Goal: Check status: Check status

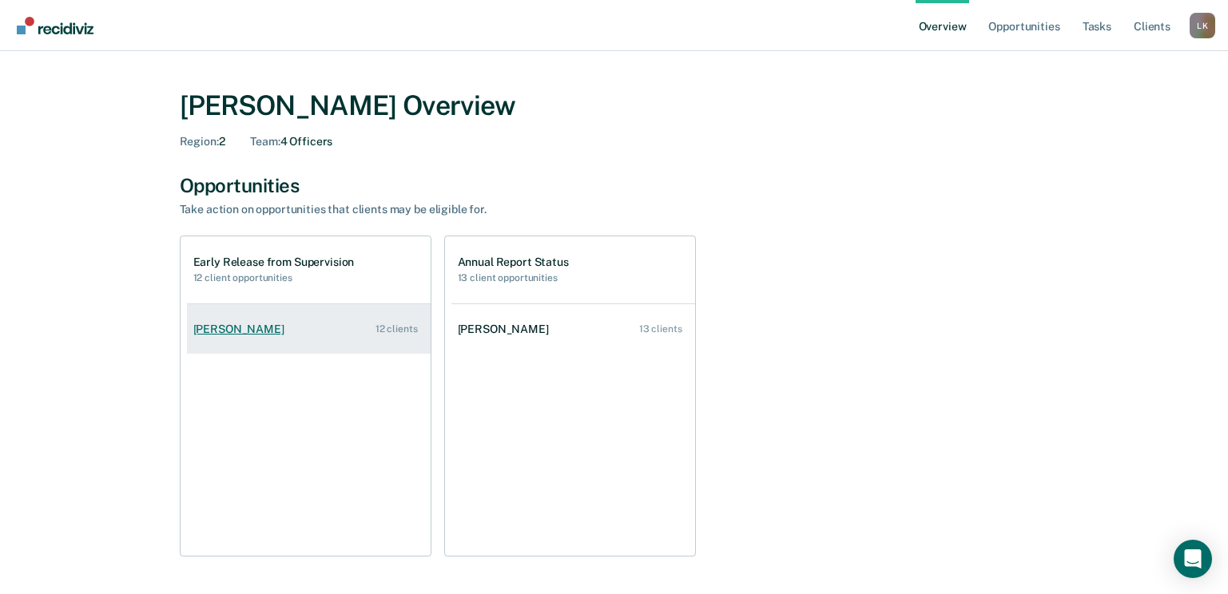
click at [244, 329] on div "[PERSON_NAME]" at bounding box center [241, 330] width 97 height 14
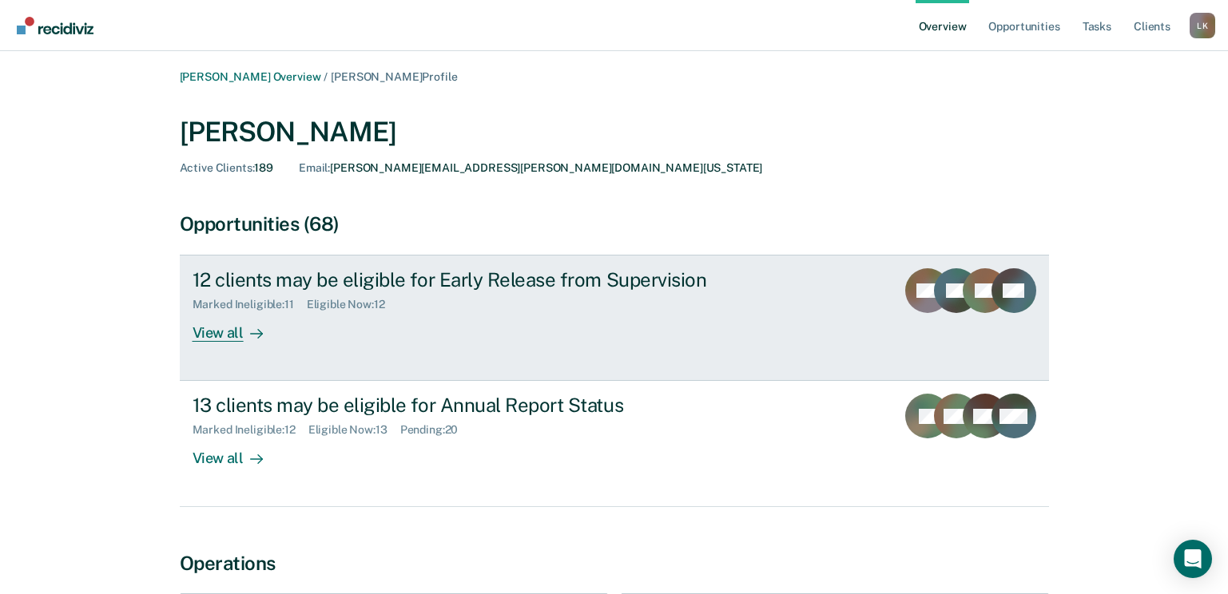
click at [231, 331] on div "View all" at bounding box center [236, 326] width 89 height 31
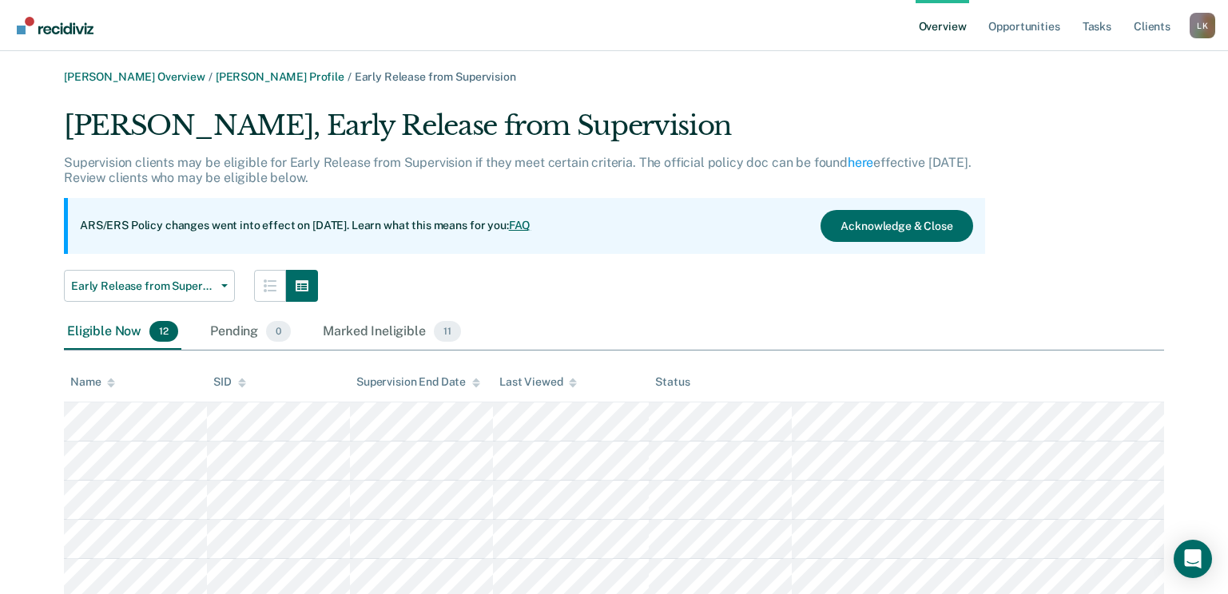
click at [107, 387] on icon at bounding box center [111, 383] width 8 height 10
click at [914, 218] on button "Acknowledge & Close" at bounding box center [896, 226] width 152 height 32
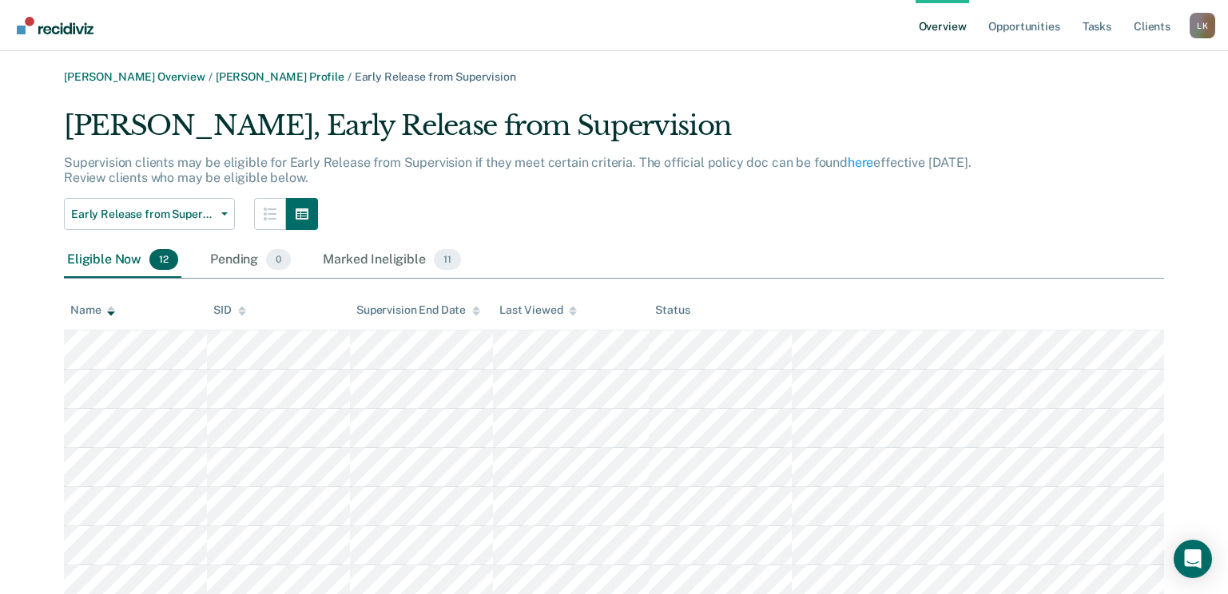
click at [56, 30] on img "Go to Recidiviz Home" at bounding box center [55, 26] width 77 height 18
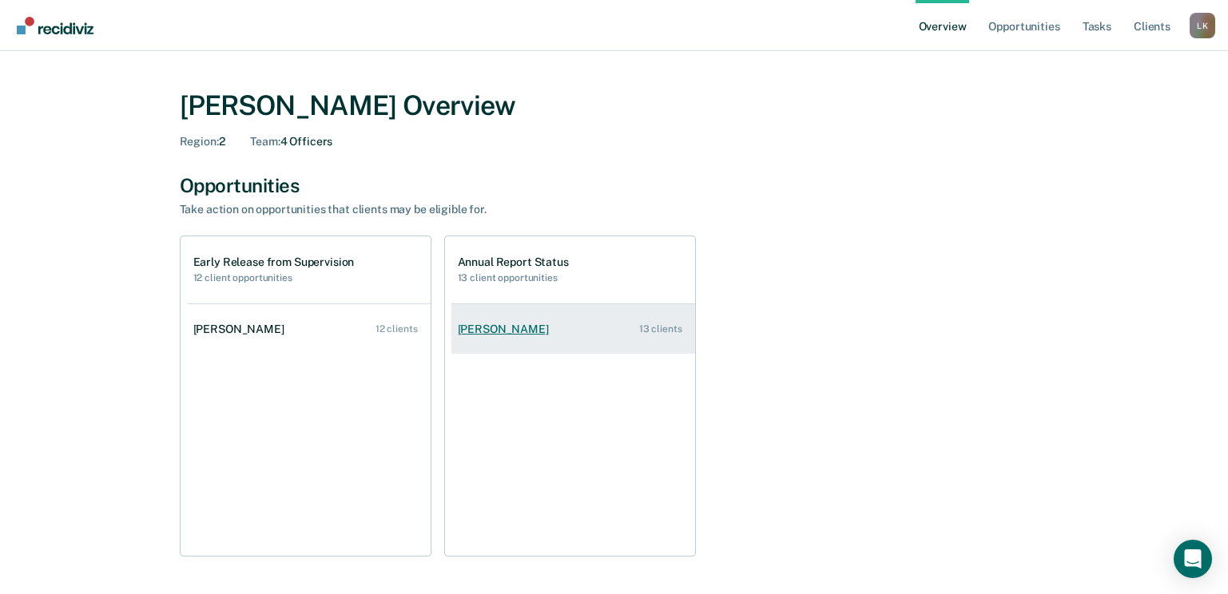
click at [512, 332] on div "[PERSON_NAME]" at bounding box center [506, 330] width 97 height 14
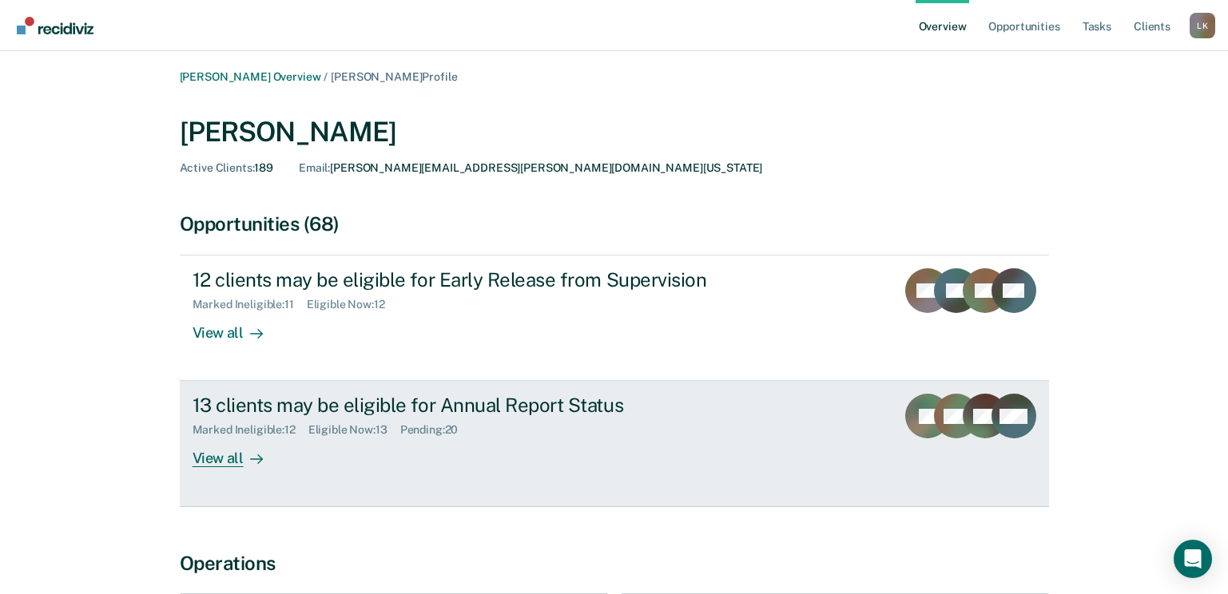
click at [213, 462] on div "View all" at bounding box center [236, 452] width 89 height 31
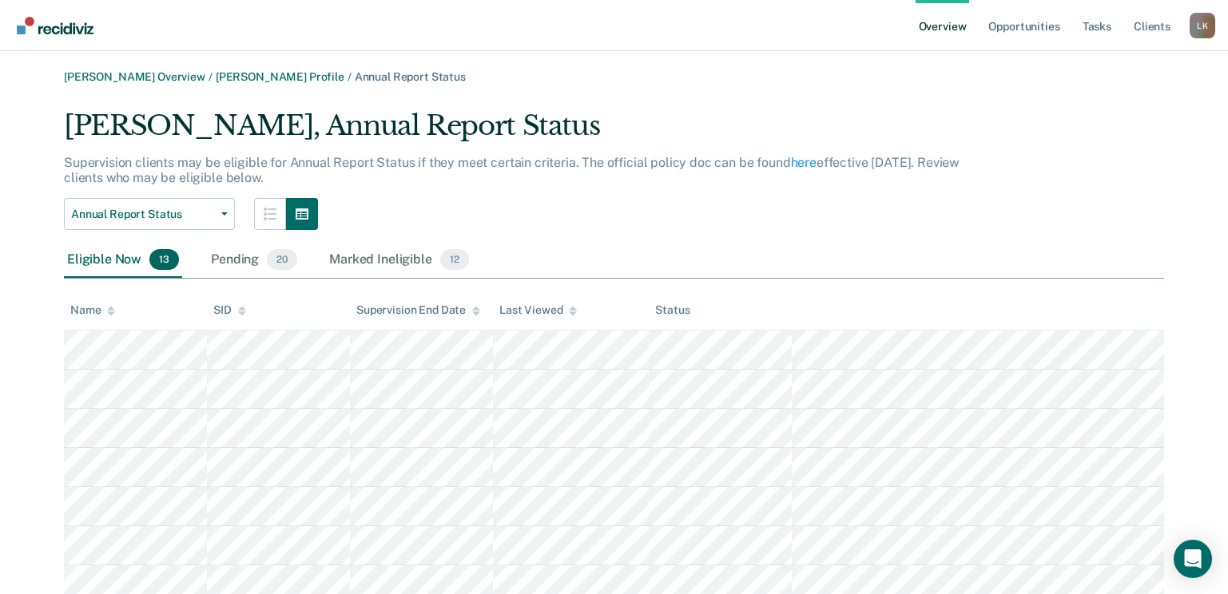
click at [112, 313] on icon at bounding box center [111, 313] width 8 height 4
click at [562, 126] on div "[PERSON_NAME], Annual Report Status" at bounding box center [524, 132] width 921 height 46
click at [481, 129] on div "[PERSON_NAME], Annual Report Status" at bounding box center [524, 132] width 921 height 46
click at [466, 125] on div "[PERSON_NAME], Annual Report Status" at bounding box center [524, 132] width 921 height 46
